Goal: Information Seeking & Learning: Learn about a topic

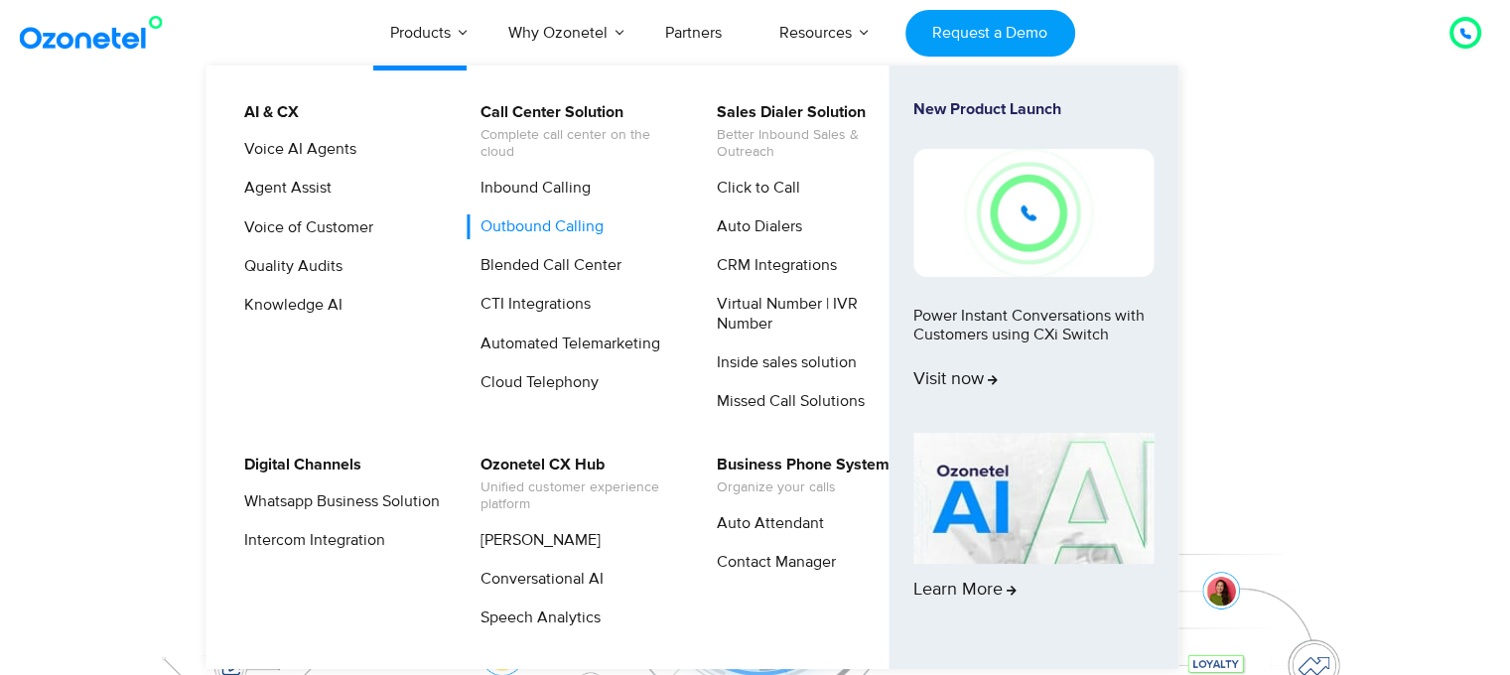
click at [550, 227] on link "Outbound Calling" at bounding box center [536, 226] width 139 height 25
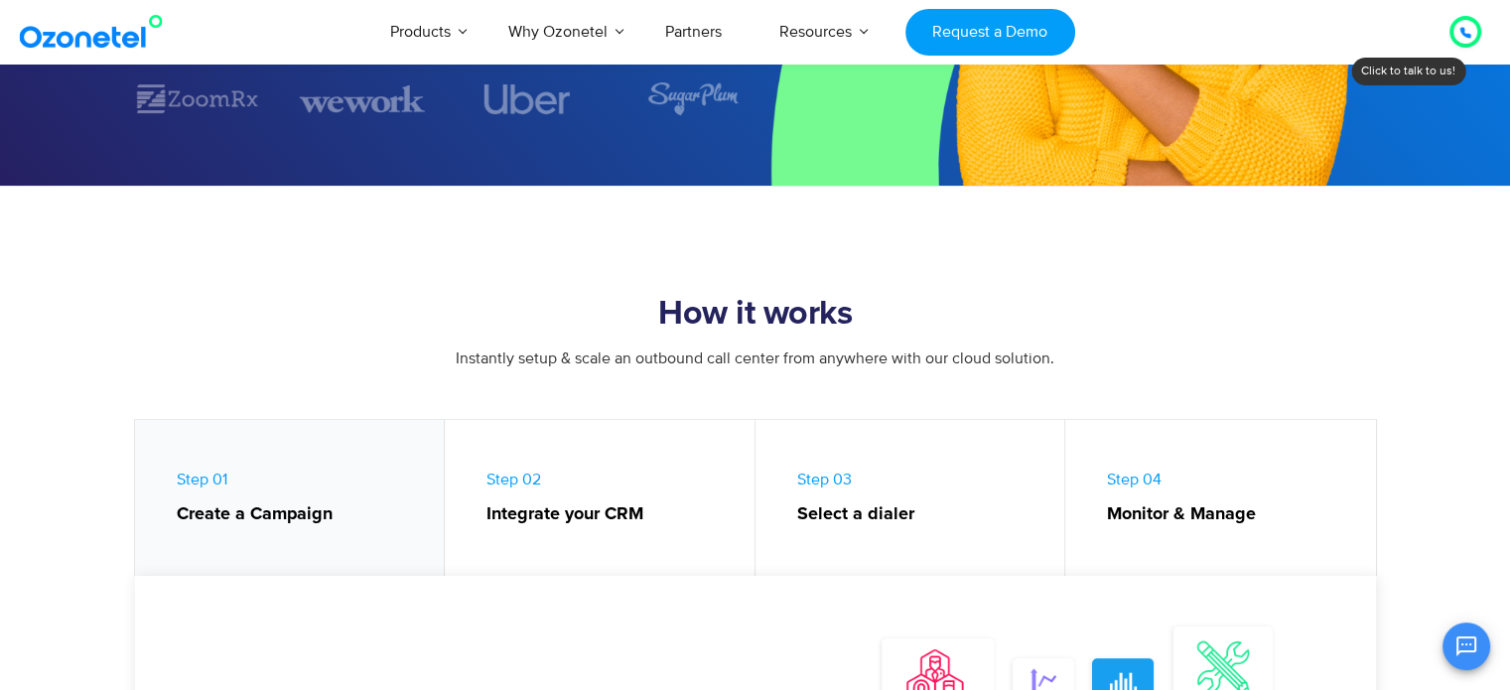
scroll to position [595, 0]
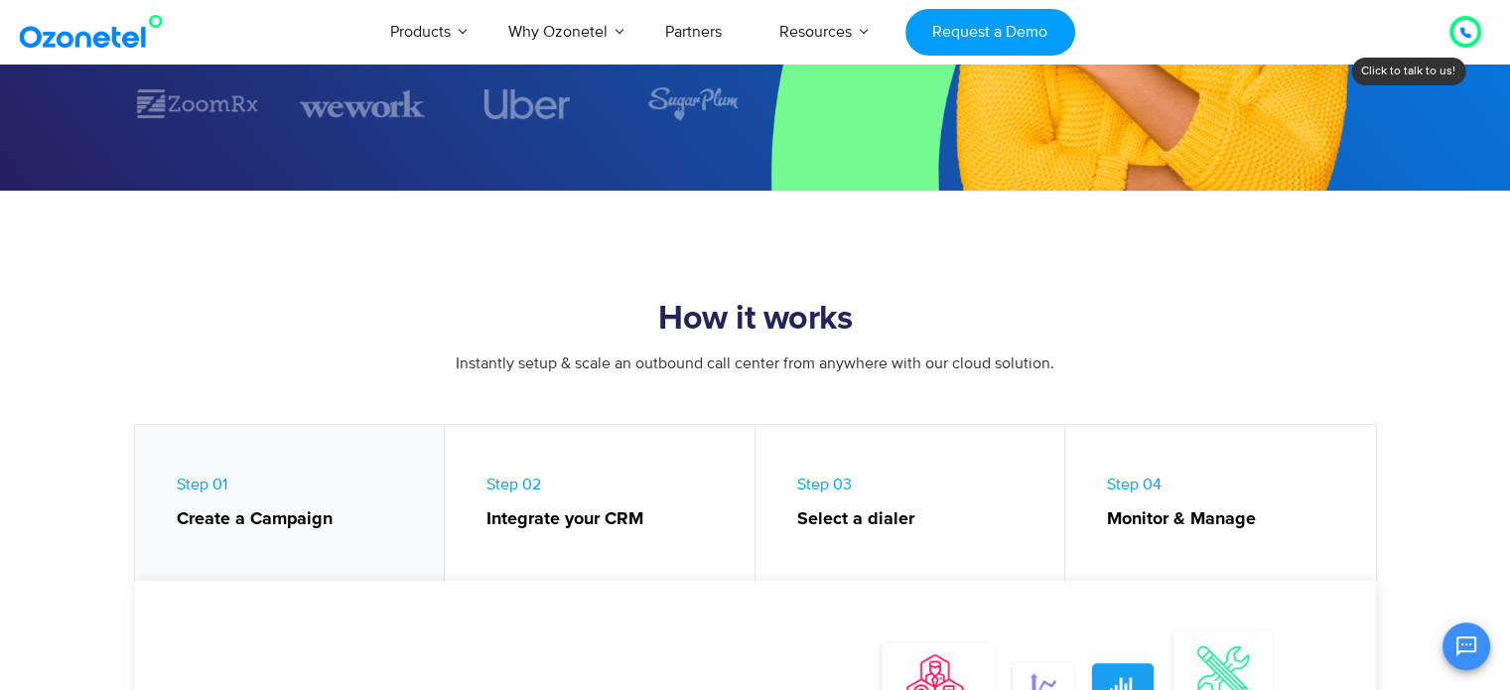
click at [881, 502] on link "Step 03 Select a dialer" at bounding box center [910, 508] width 311 height 166
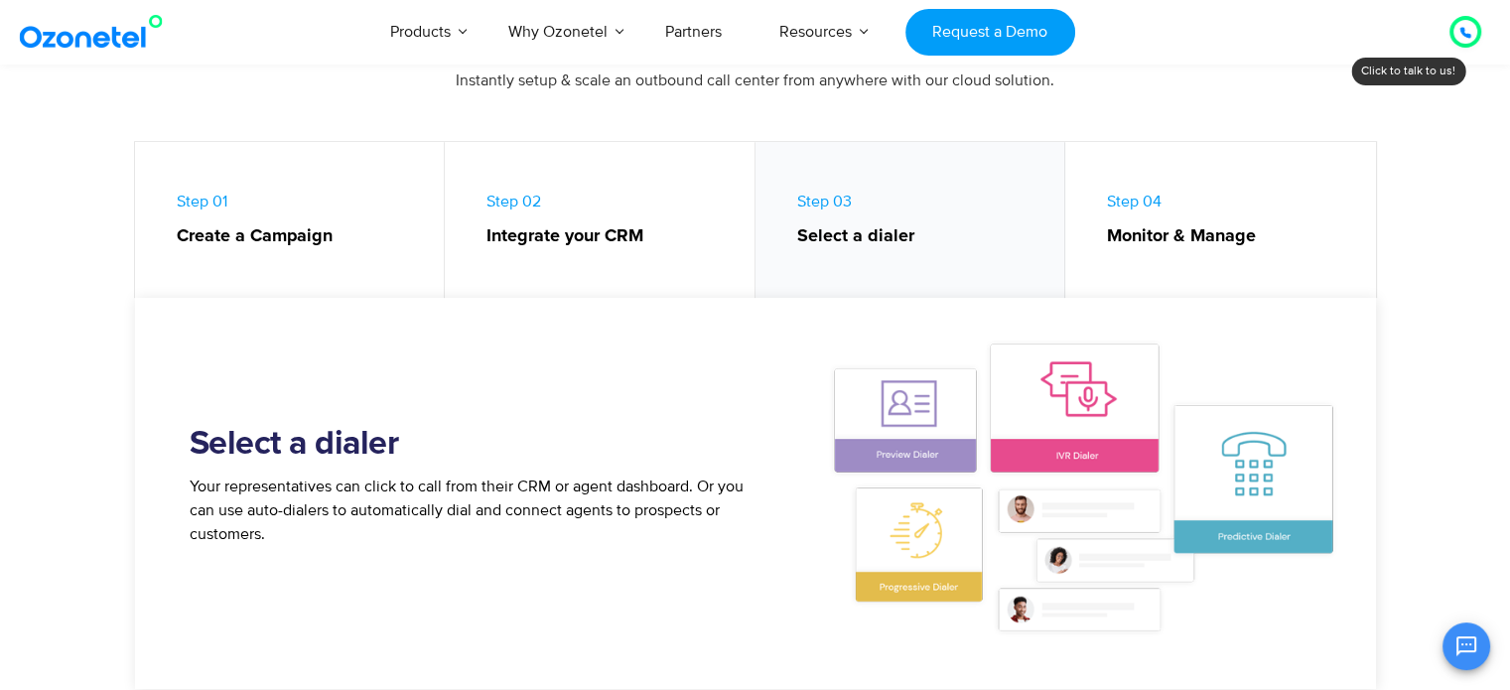
scroll to position [893, 0]
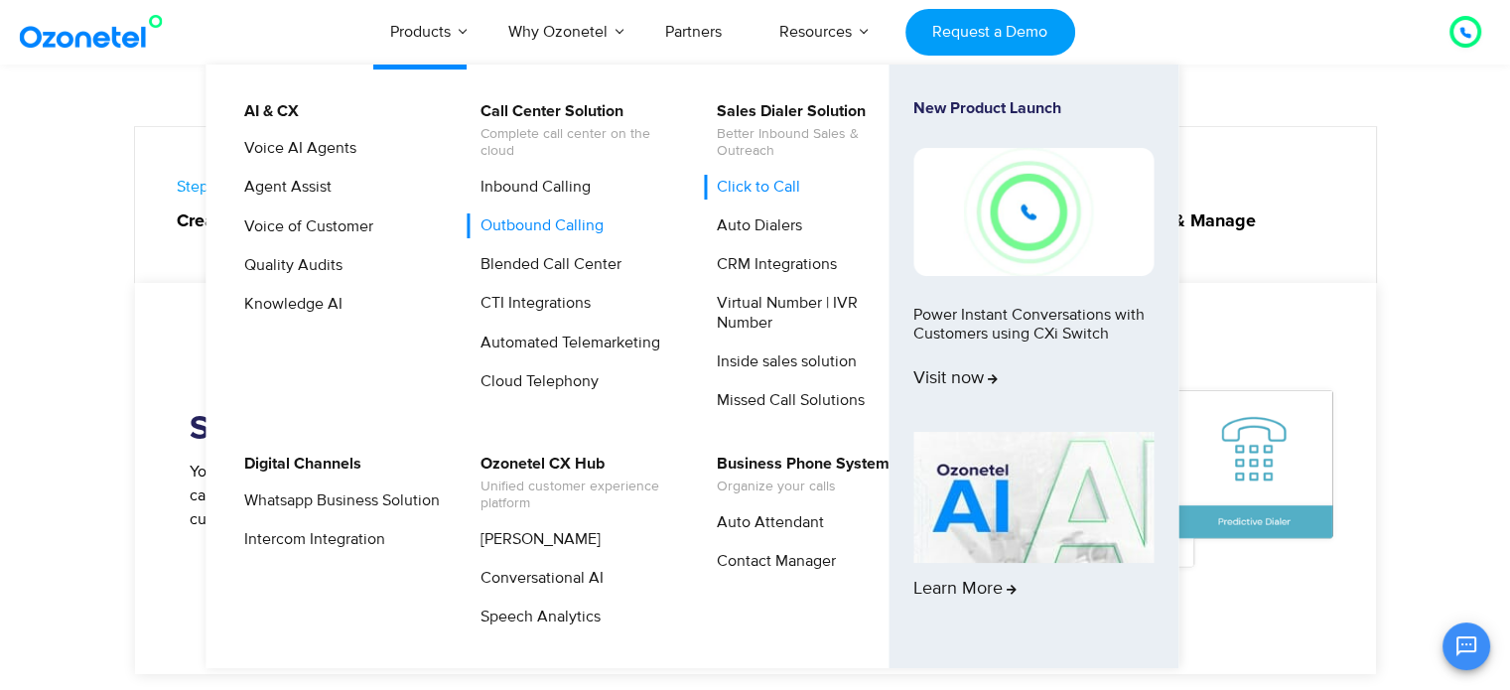
click at [782, 198] on link "Click to Call" at bounding box center [753, 187] width 99 height 25
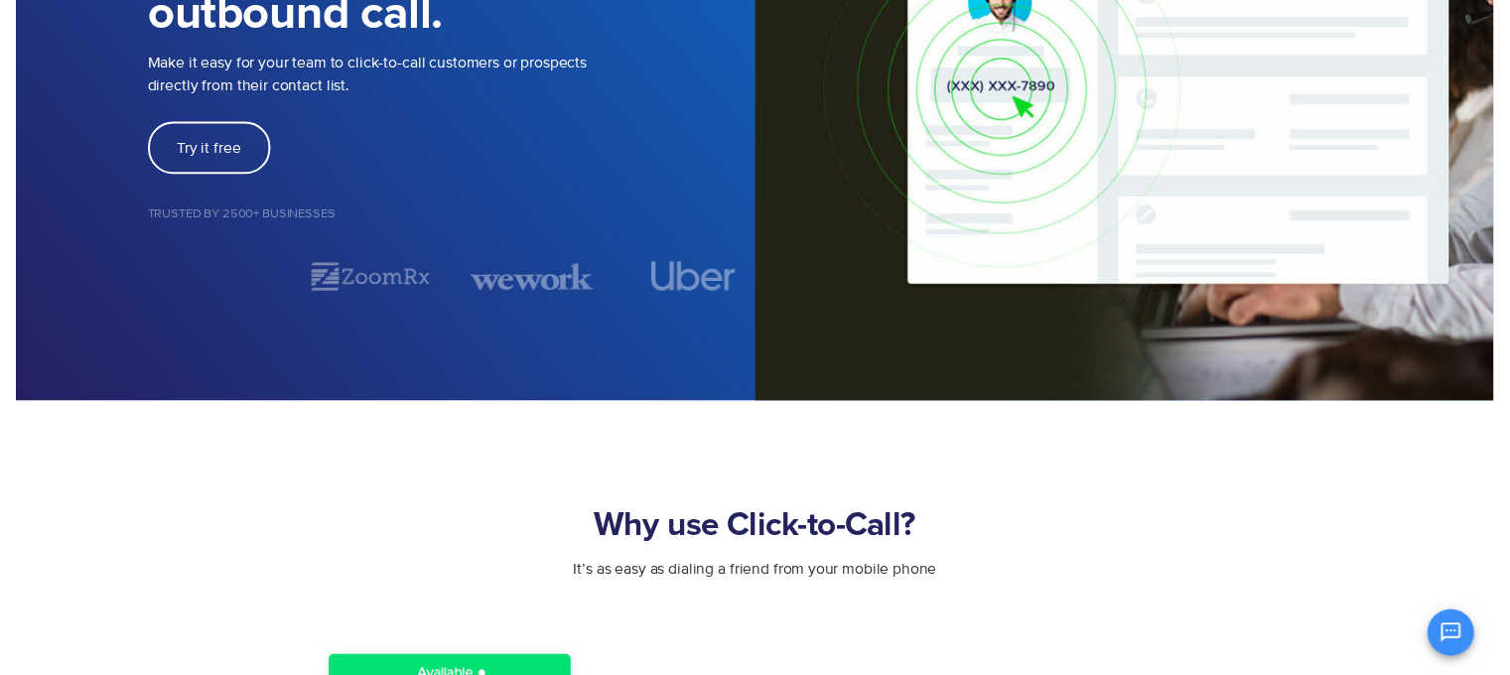
scroll to position [99, 0]
